Goal: Obtain resource: Download file/media

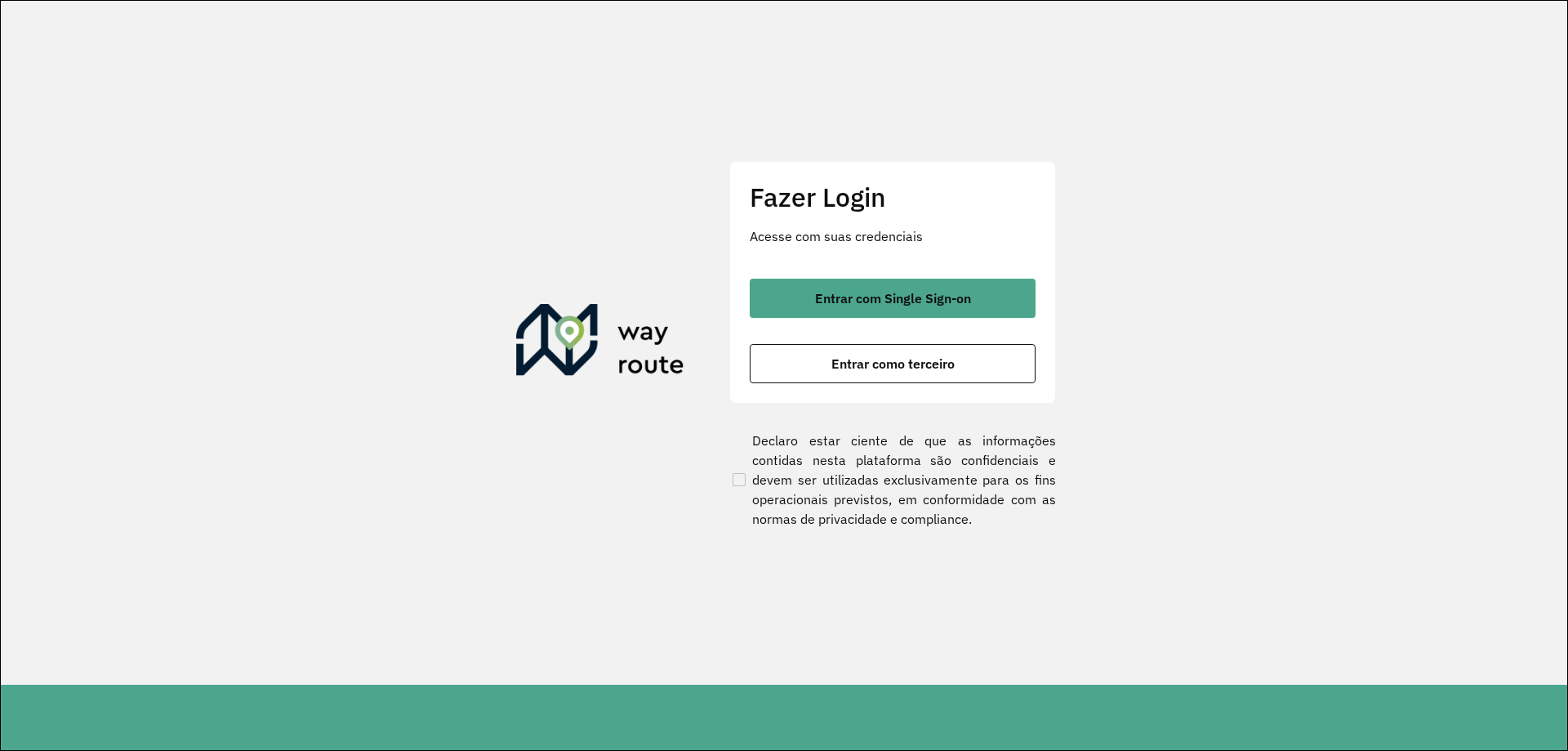
click at [843, 303] on span "Entrar com Single Sign-on" at bounding box center [893, 298] width 156 height 13
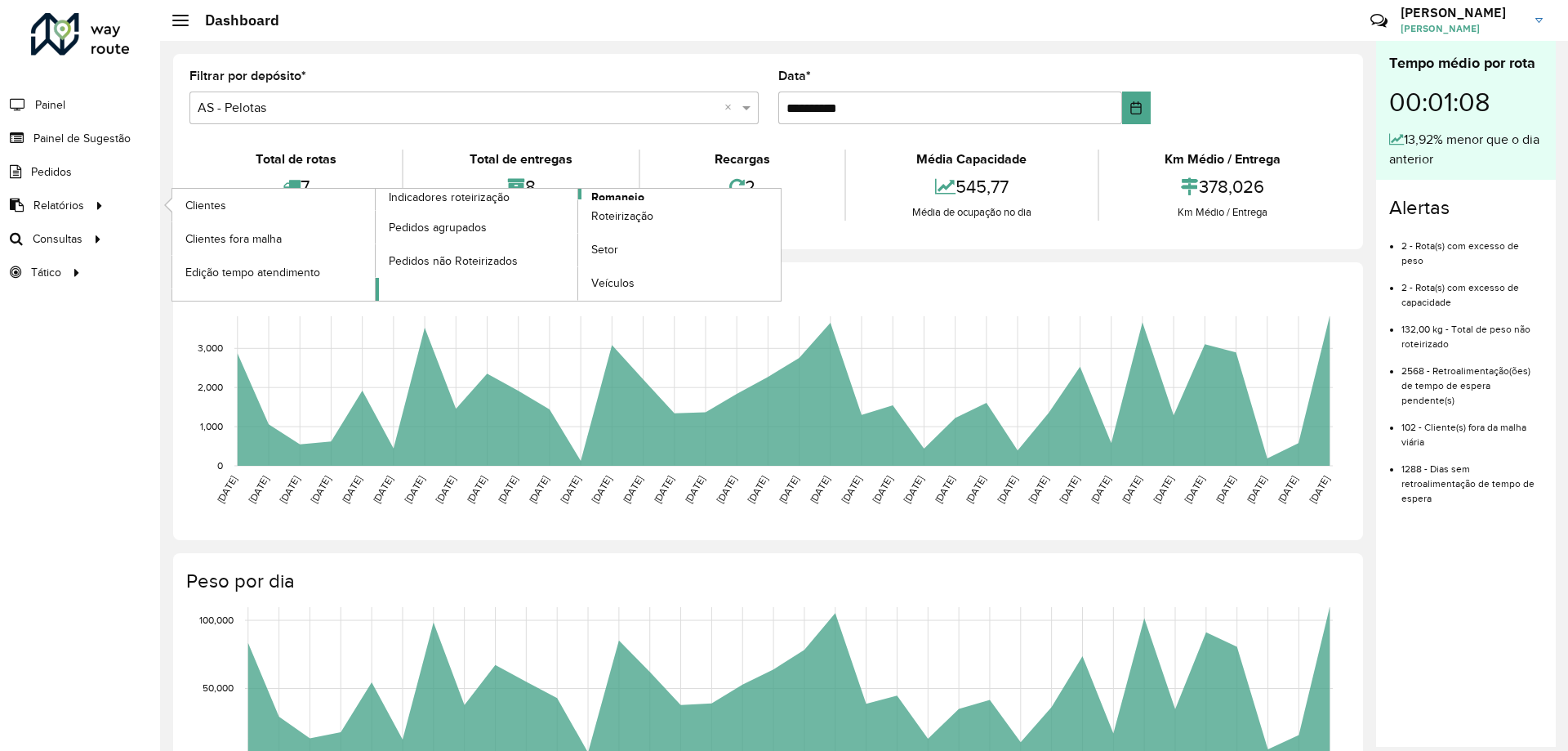
click at [620, 194] on span "Romaneio" at bounding box center [618, 197] width 53 height 17
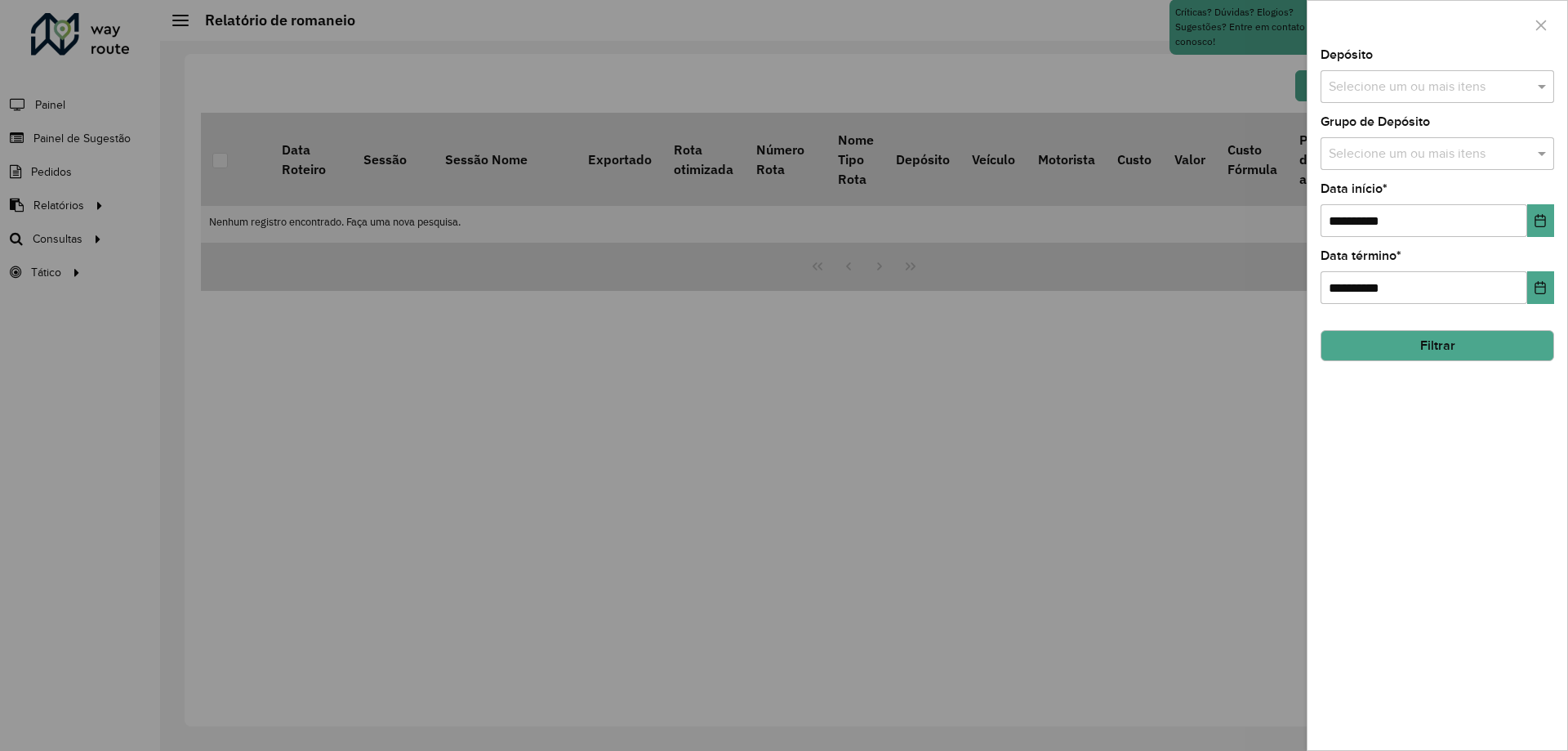
click at [1390, 91] on input "text" at bounding box center [1429, 87] width 209 height 20
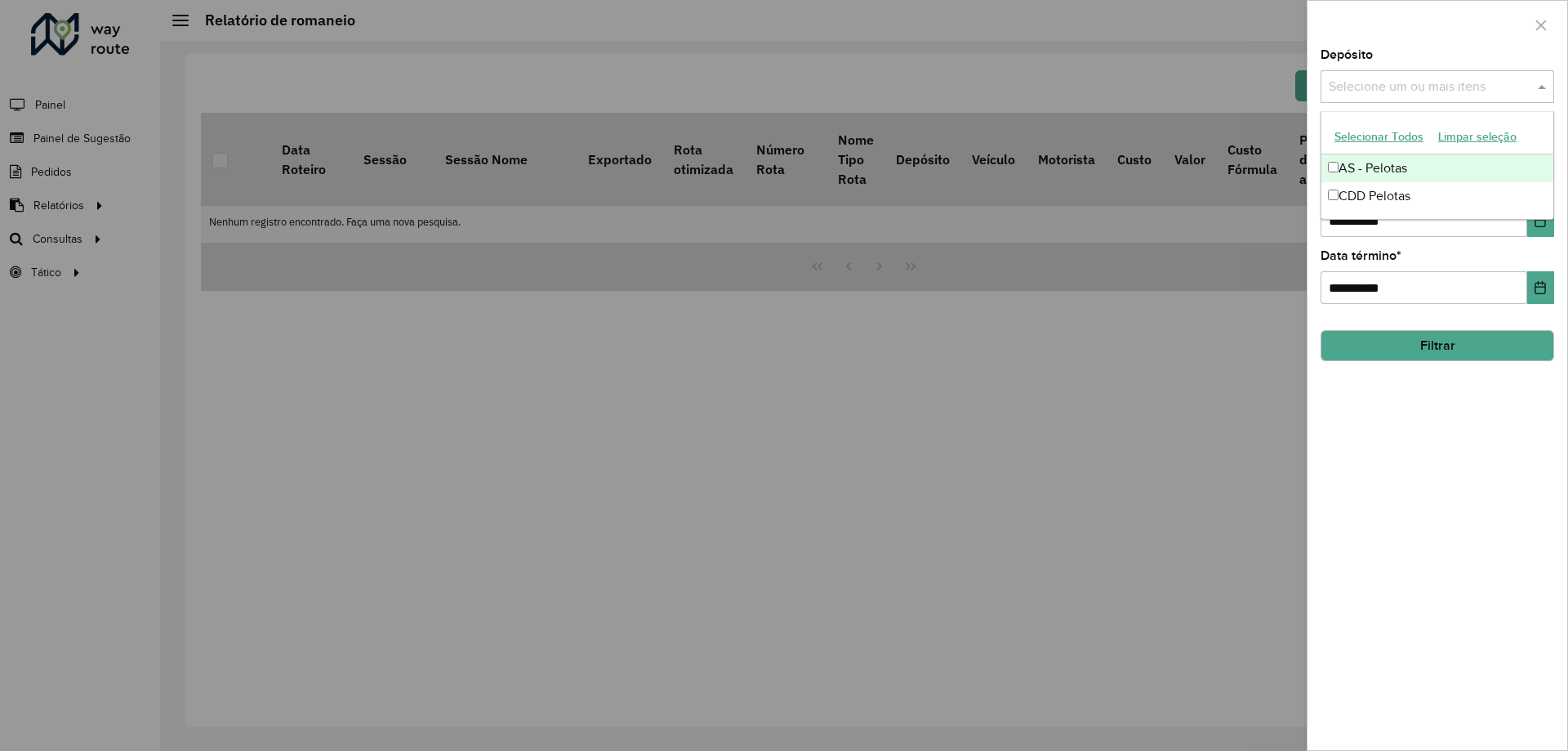
click at [1356, 166] on div "AS - Pelotas" at bounding box center [1437, 168] width 231 height 28
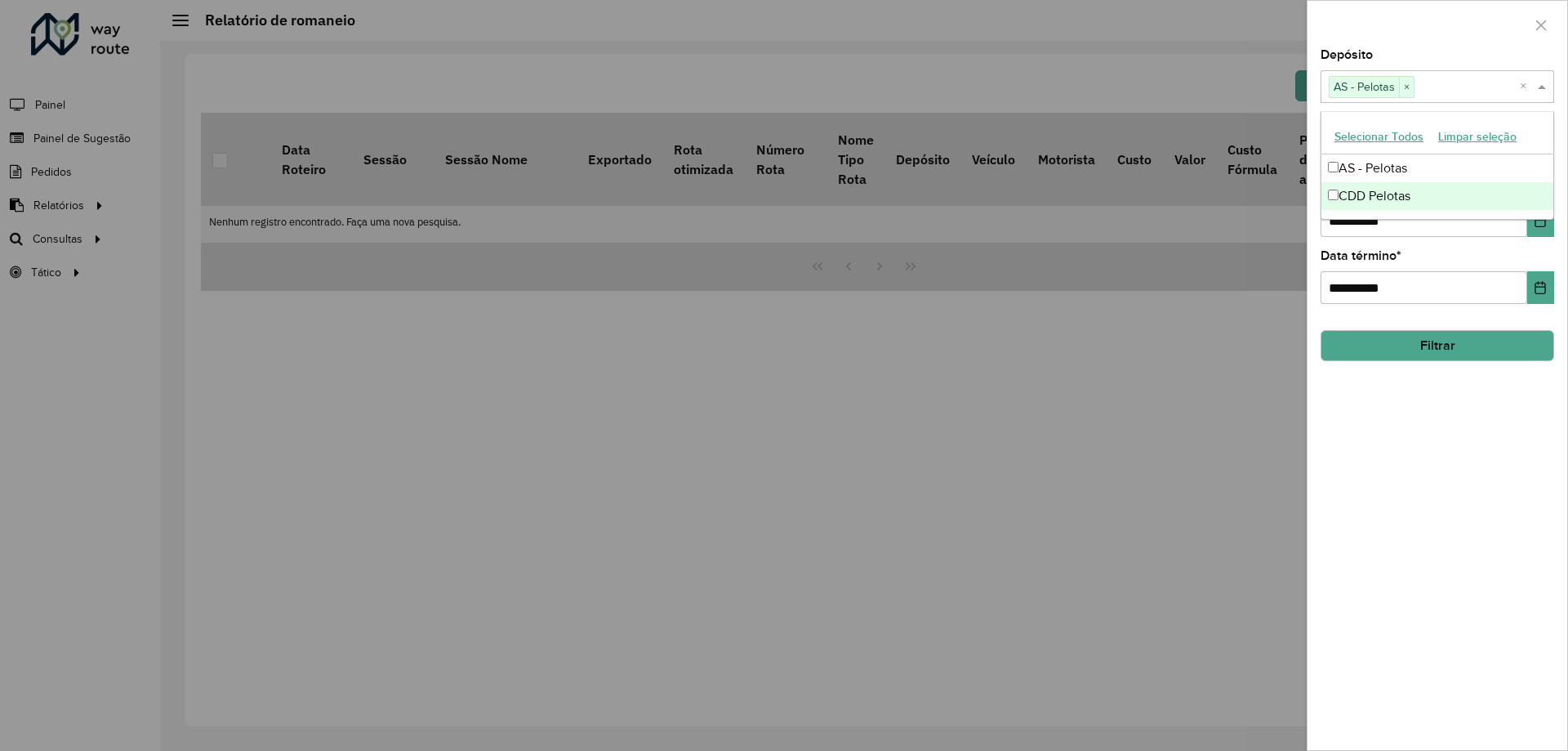
click at [1365, 194] on div "CDD Pelotas" at bounding box center [1437, 196] width 231 height 28
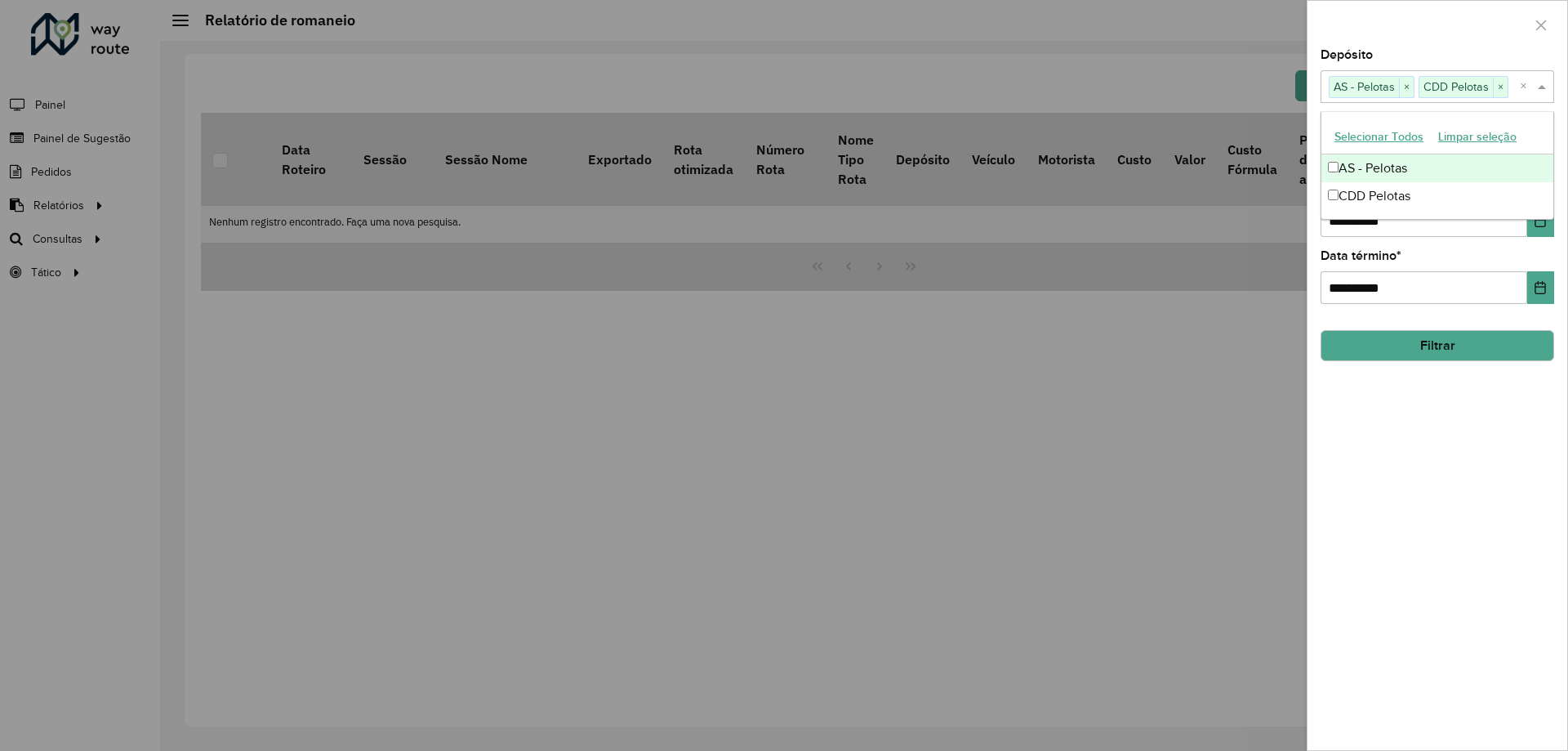
click at [1384, 2] on div at bounding box center [1437, 25] width 260 height 48
click at [1435, 156] on input "text" at bounding box center [1429, 154] width 209 height 20
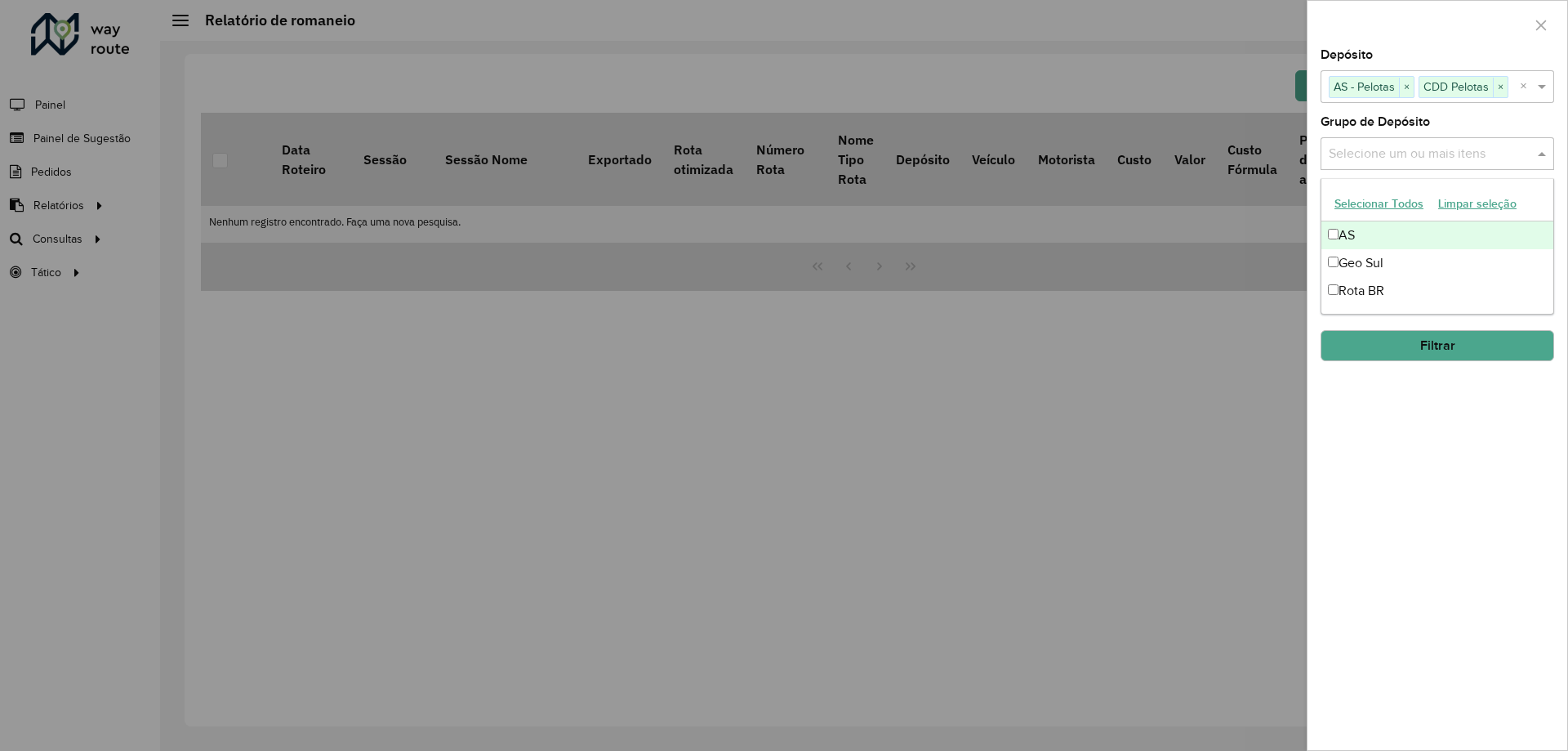
click at [1398, 236] on div "AS" at bounding box center [1437, 235] width 231 height 28
click at [1393, 260] on div "Geo Sul" at bounding box center [1437, 263] width 231 height 28
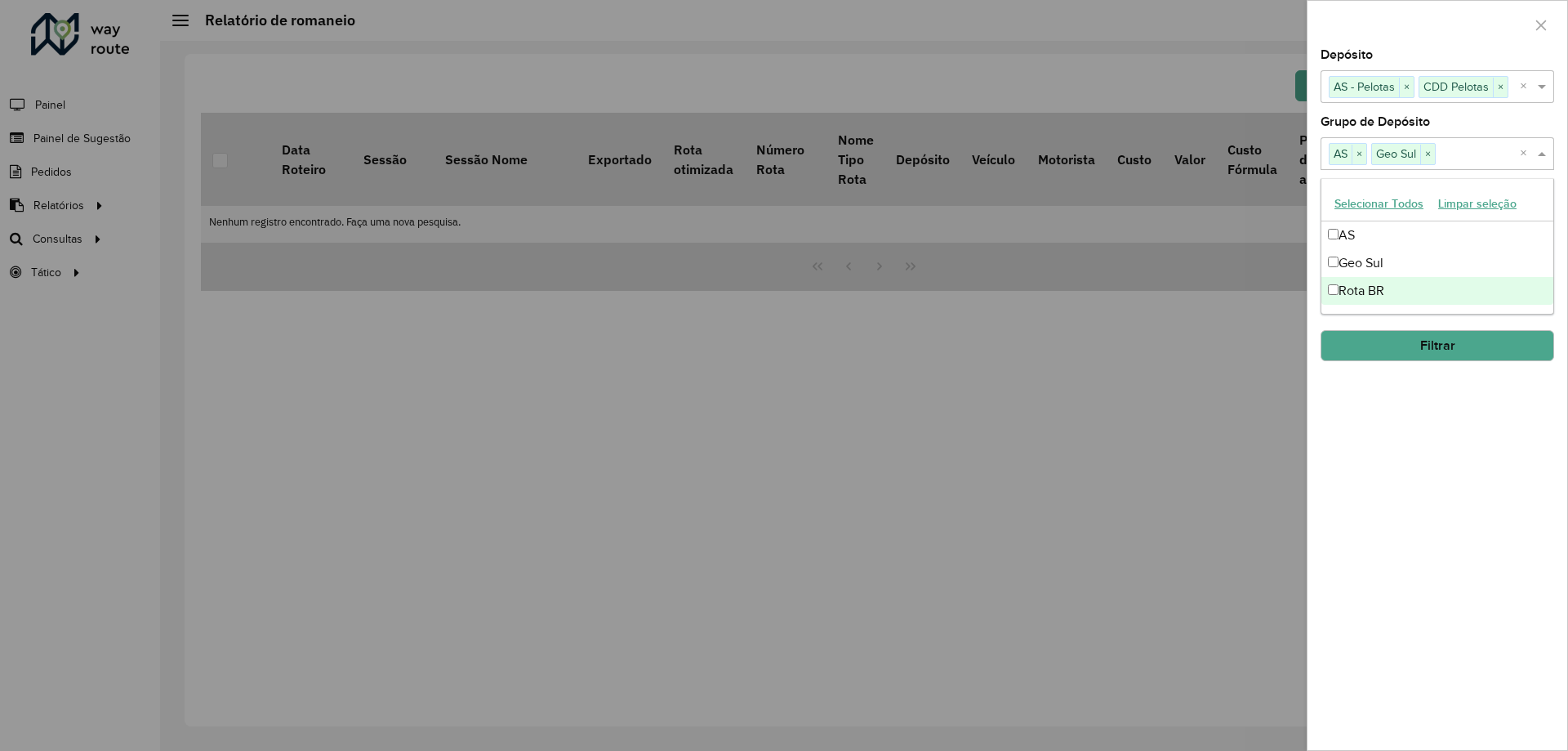
click at [1392, 294] on div "Rota BR" at bounding box center [1437, 291] width 231 height 28
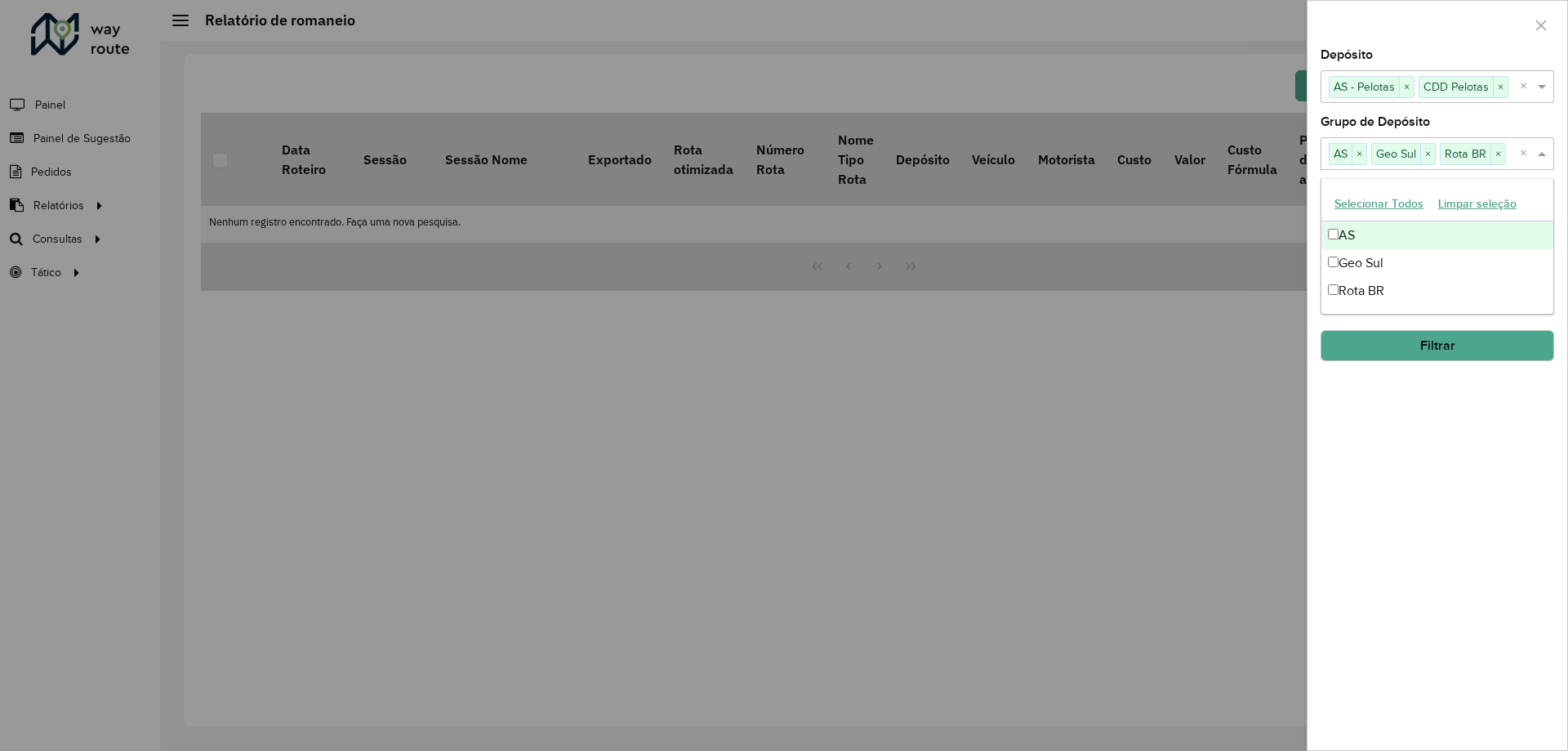
click at [1467, 120] on div "Grupo de Depósito Selecione um ou mais itens AS × Geo Sul × Rota BR × ×" at bounding box center [1437, 142] width 233 height 53
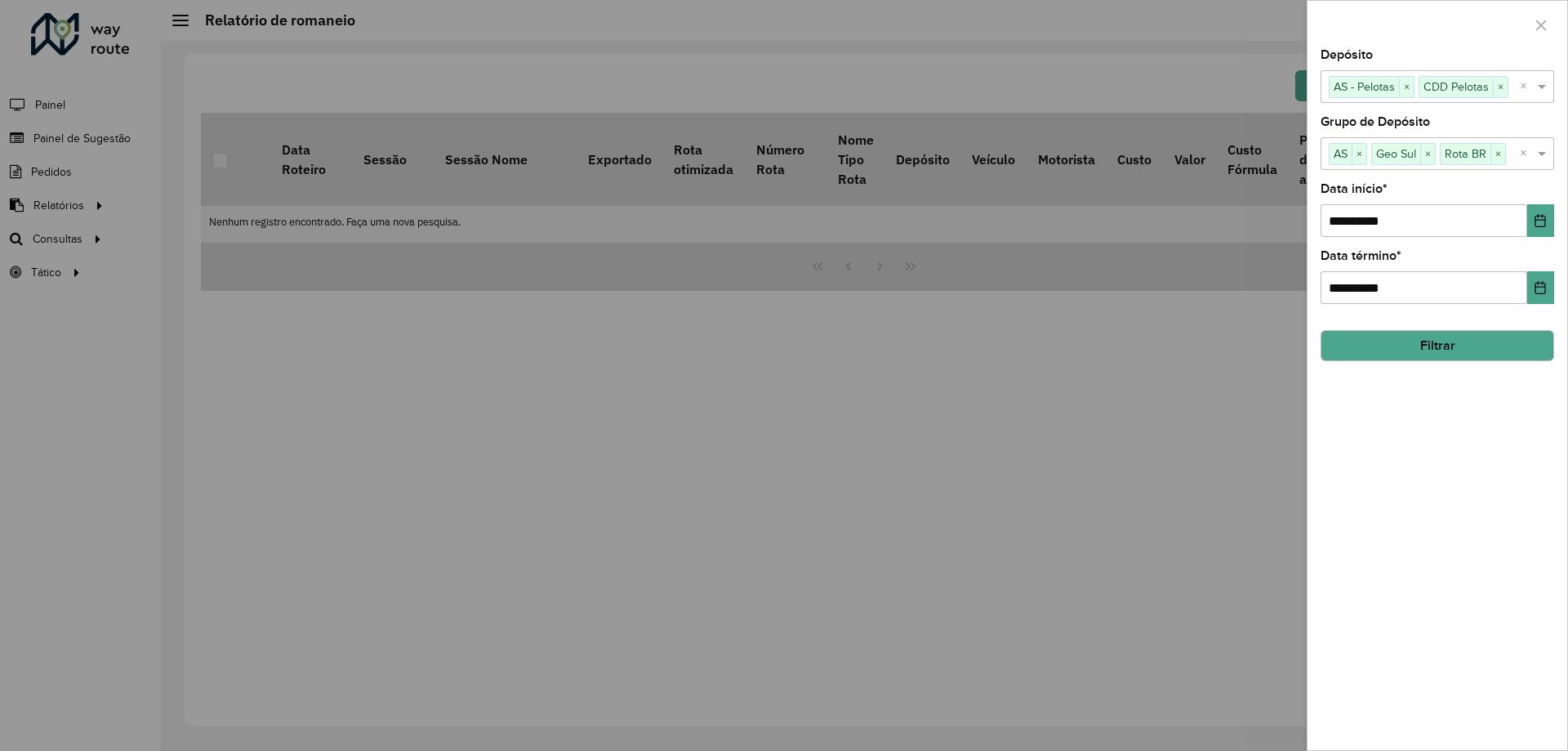
click at [1493, 340] on button "Filtrar" at bounding box center [1437, 345] width 233 height 31
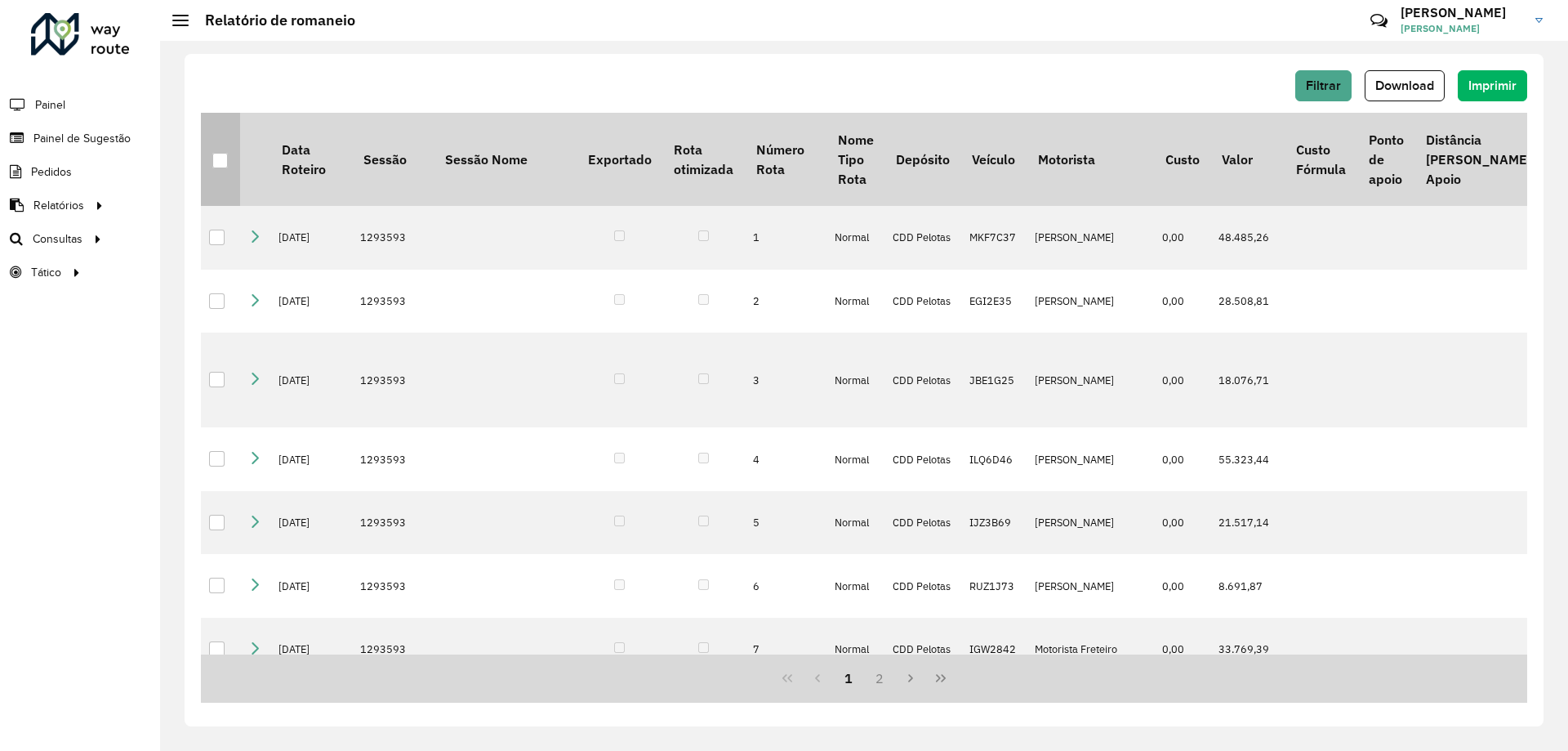
click at [221, 160] on div at bounding box center [221, 160] width 16 height 16
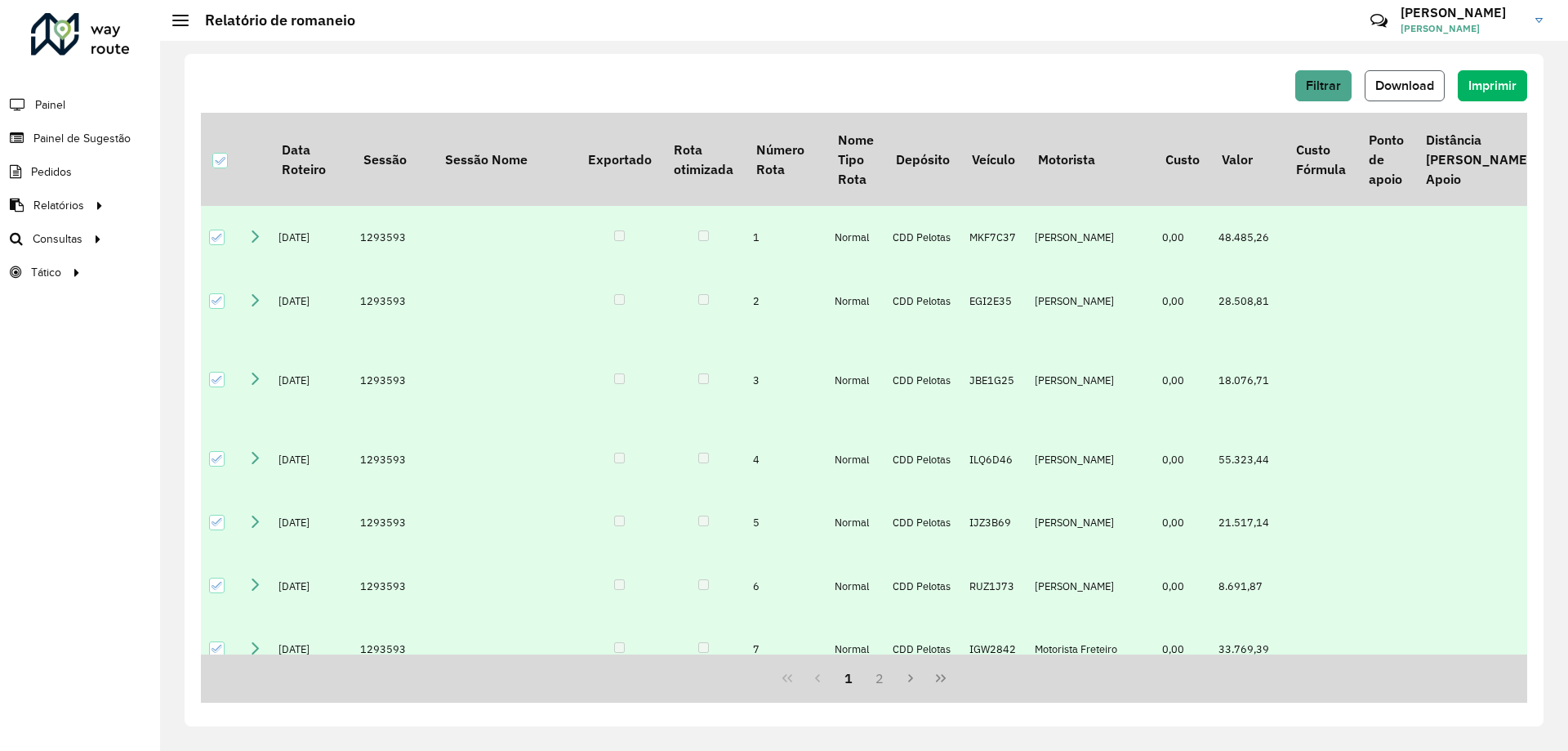
click at [1403, 87] on span "Download" at bounding box center [1404, 85] width 58 height 14
